Goal: Navigation & Orientation: Find specific page/section

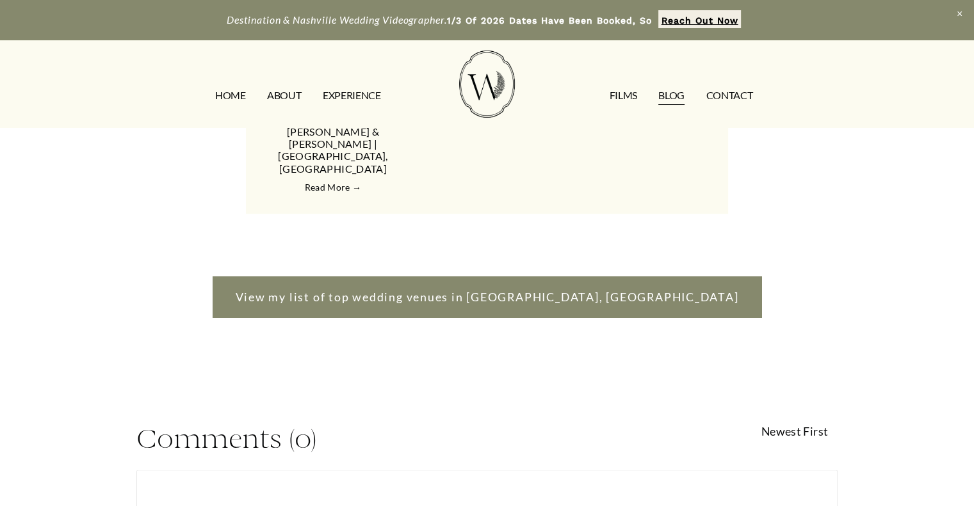
scroll to position [2356, 0]
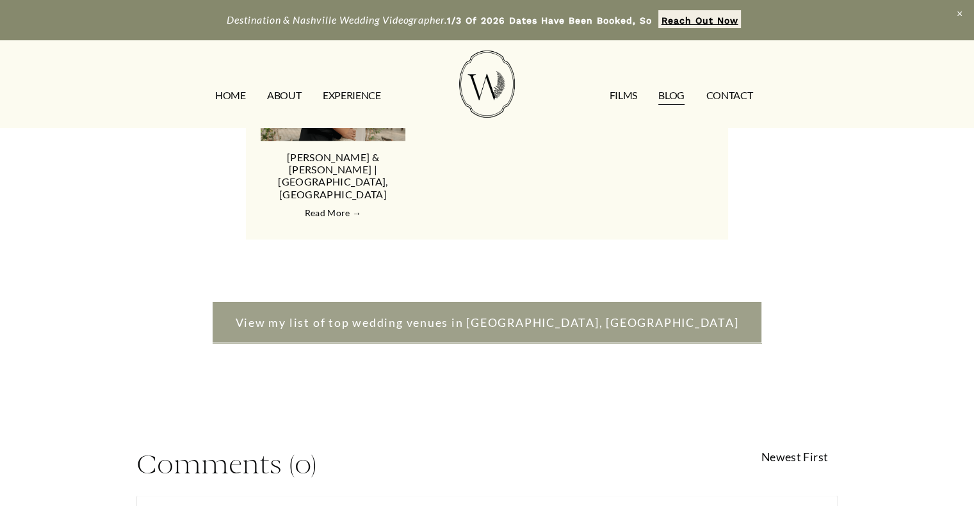
click at [501, 302] on link "View my list of top wedding venues in Nashville, TN" at bounding box center [487, 323] width 549 height 42
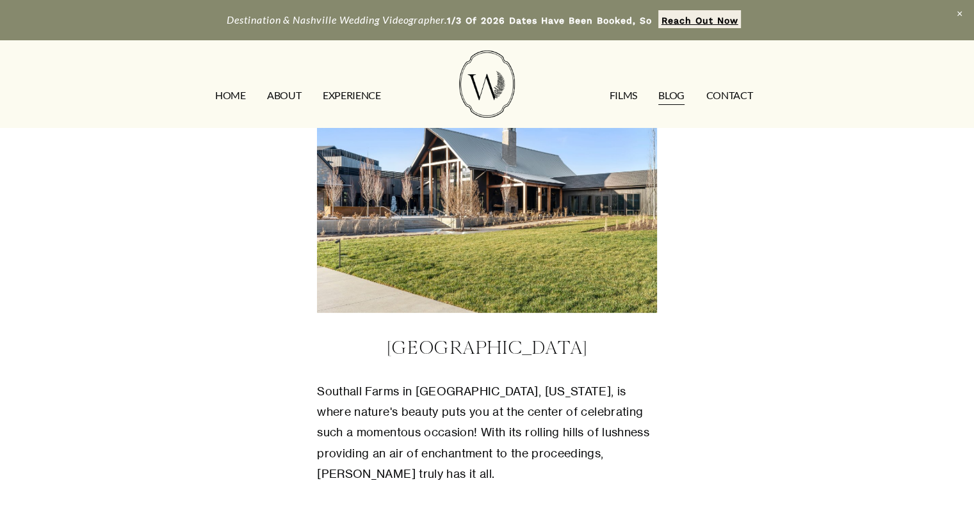
scroll to position [435, 0]
click at [344, 95] on link "EXPERIENCE" at bounding box center [352, 96] width 58 height 20
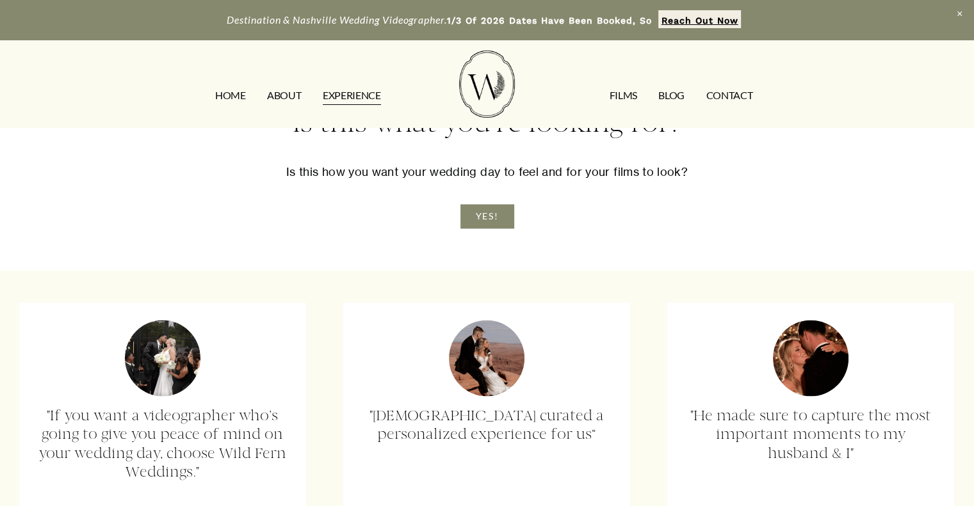
scroll to position [1972, 0]
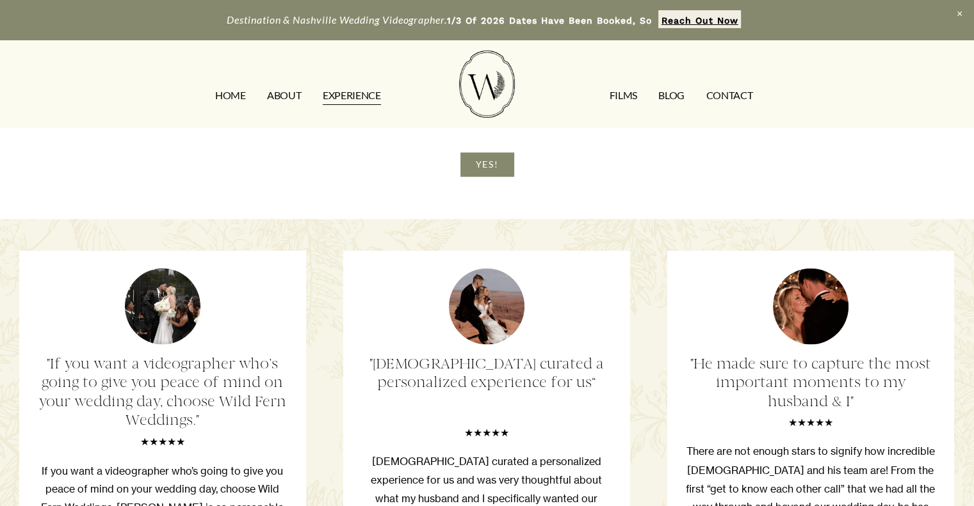
click at [616, 98] on link "FILMS" at bounding box center [623, 96] width 28 height 20
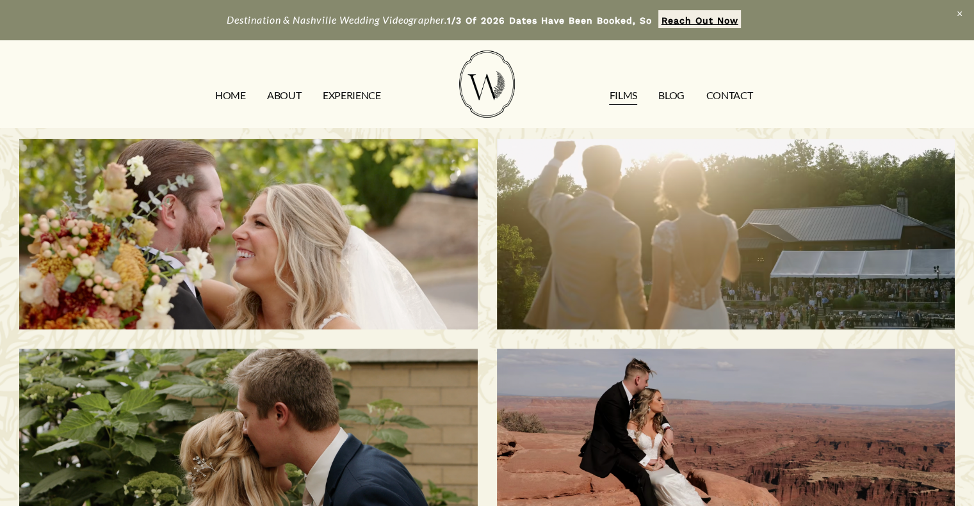
scroll to position [487, 0]
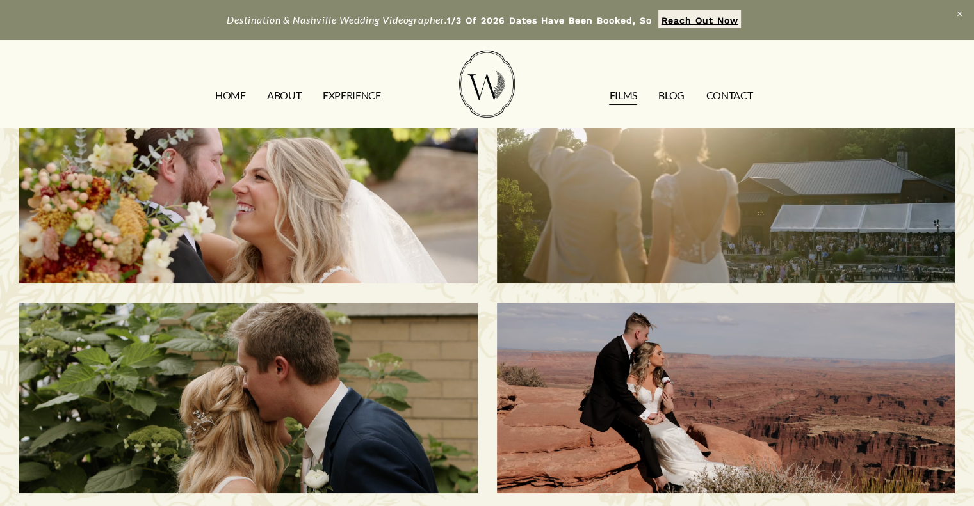
click at [352, 93] on link "EXPERIENCE" at bounding box center [352, 96] width 58 height 20
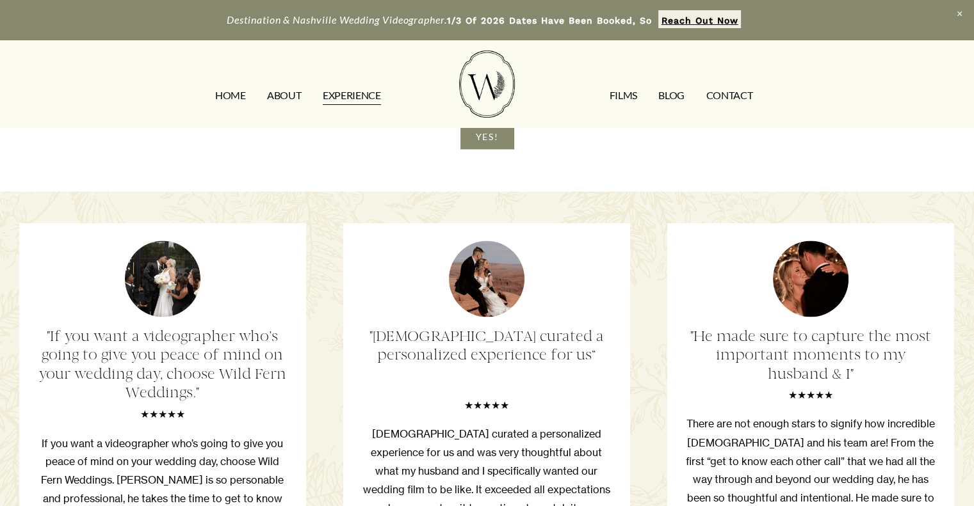
scroll to position [2100, 0]
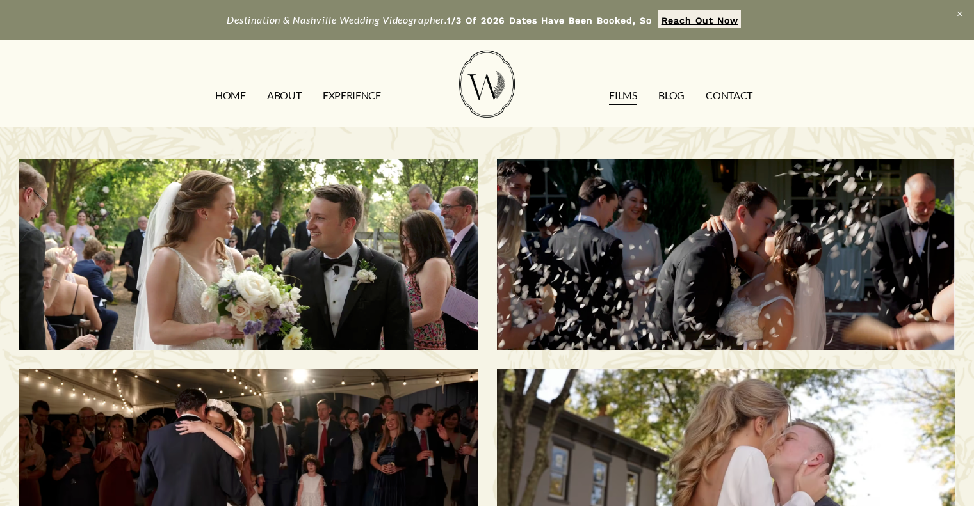
scroll to position [487, 0]
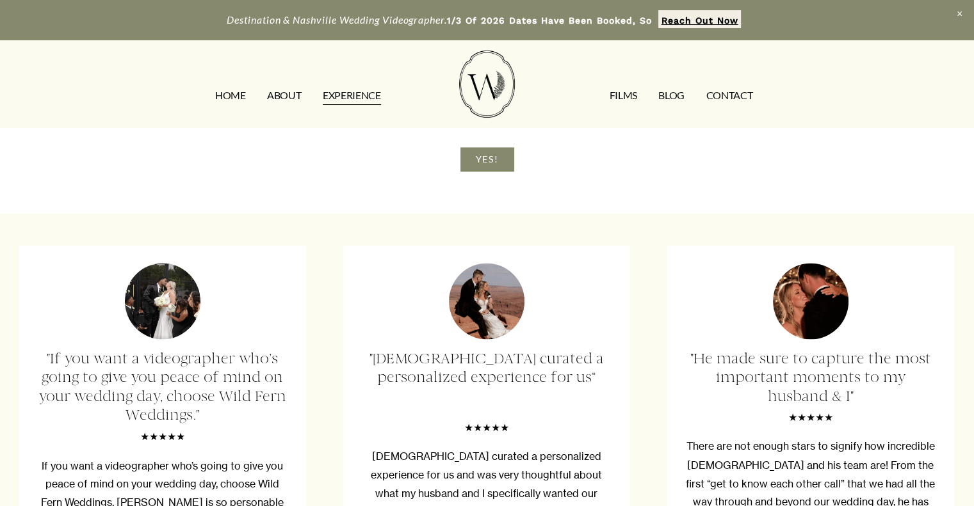
scroll to position [1972, 0]
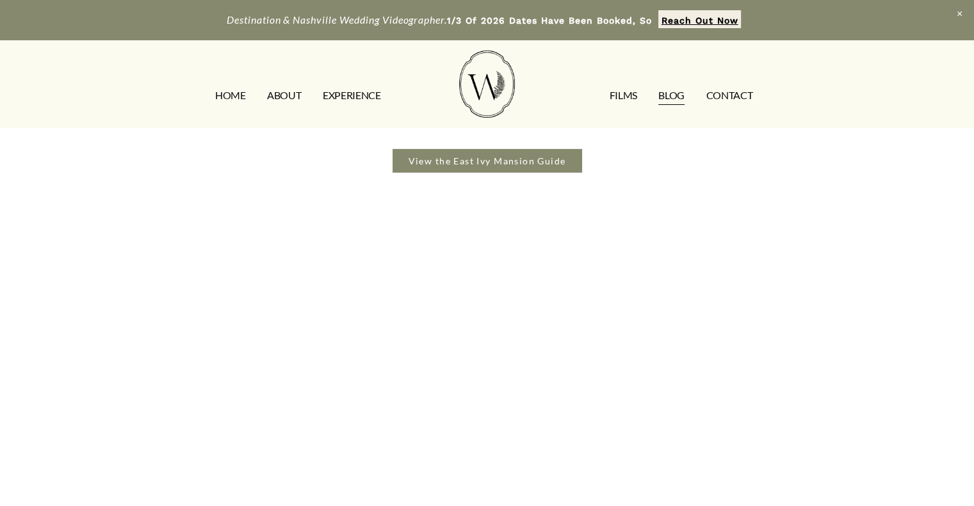
scroll to position [4097, 0]
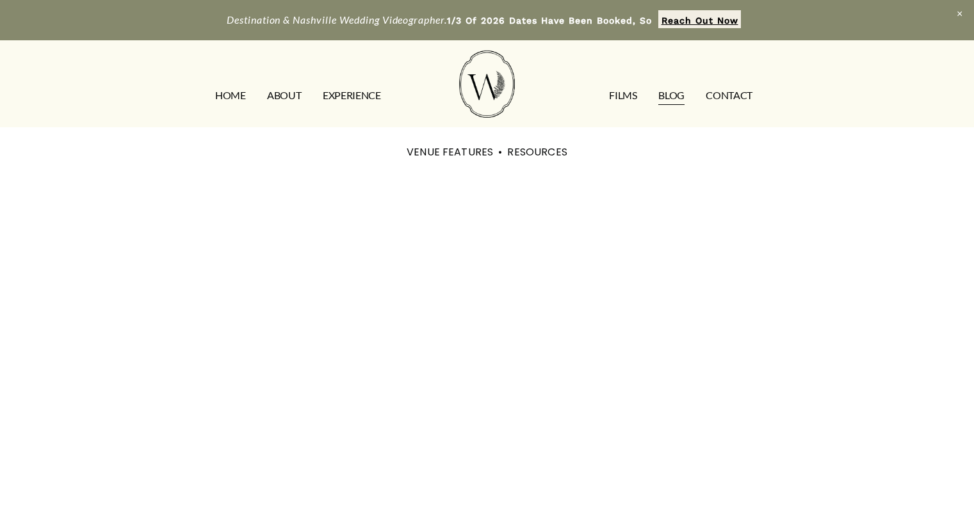
scroll to position [2356, 0]
